Goal: Check status: Check status

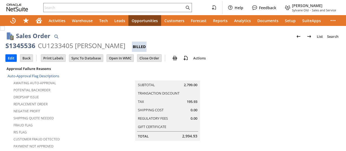
scroll to position [382, 0]
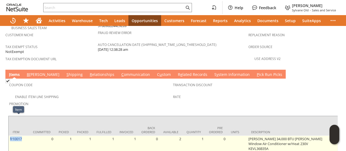
drag, startPoint x: 23, startPoint y: 120, endPoint x: 9, endPoint y: 121, distance: 13.6
click at [9, 136] on td "fr10017" at bounding box center [19, 149] width 20 height 26
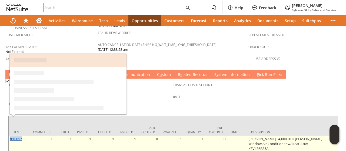
copy link "fr10017"
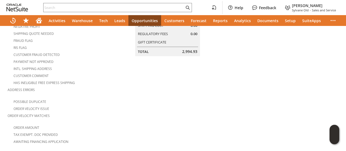
scroll to position [0, 0]
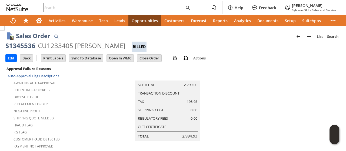
click at [20, 47] on div "S1345536" at bounding box center [20, 45] width 30 height 9
drag, startPoint x: 20, startPoint y: 47, endPoint x: 104, endPoint y: 45, distance: 83.9
click at [104, 45] on div "S1345536 CU1233405 [PERSON_NAME] Billed" at bounding box center [172, 46] width 335 height 11
copy div "S1345536 CU1233405 [PERSON_NAME]"
click at [99, 44] on div "CU1233405 [PERSON_NAME]" at bounding box center [82, 45] width 88 height 9
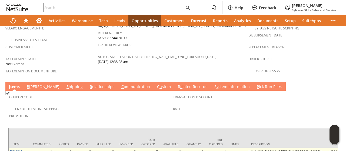
scroll to position [396, 0]
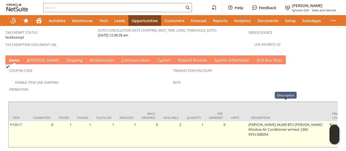
click at [293, 121] on td "[PERSON_NAME] 34,000 BTU [PERSON_NAME] Window Air Conditioner w/Heat 230V KEVL3…" at bounding box center [287, 134] width 81 height 26
copy td "KEVL36B35A"
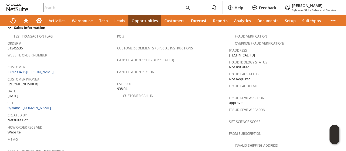
scroll to position [207, 0]
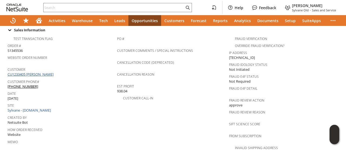
click at [43, 72] on link "CU1233405 [PERSON_NAME]" at bounding box center [31, 74] width 47 height 5
